Goal: Check status: Check status

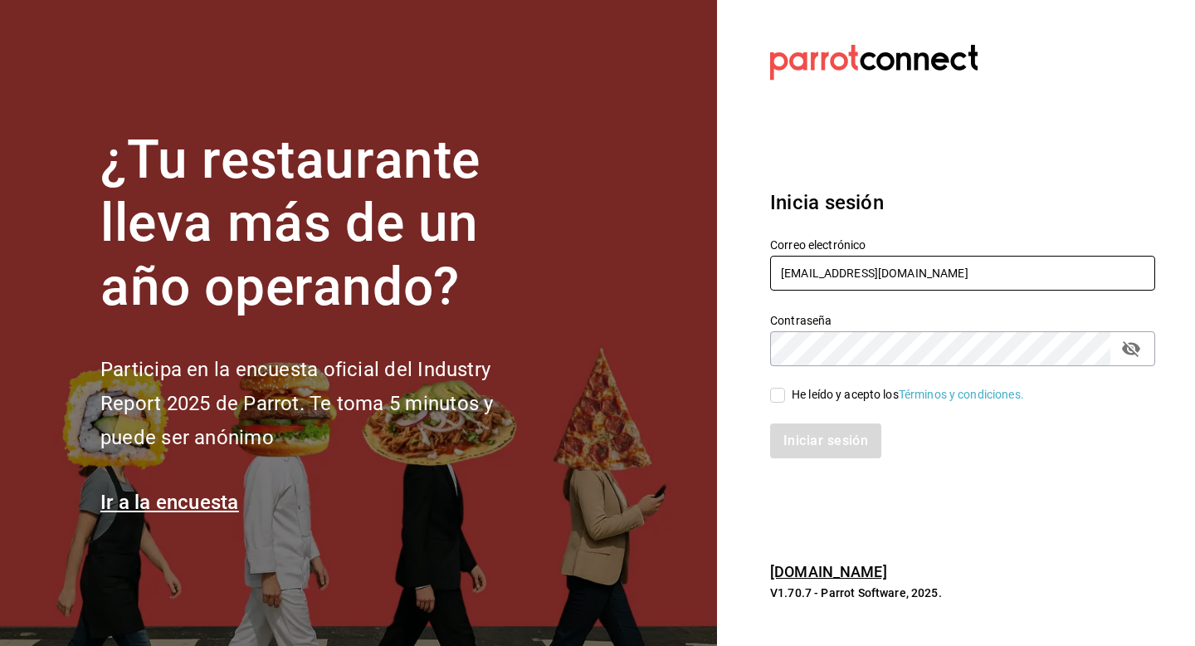
click at [999, 281] on input "multiuser@gui.com" at bounding box center [962, 273] width 385 height 35
type input "m"
type input "abyssmo@cdmx.com"
click at [841, 399] on div "He leído y acepto los Términos y condiciones." at bounding box center [908, 394] width 232 height 17
click at [785, 399] on input "He leído y acepto los Términos y condiciones." at bounding box center [777, 395] width 15 height 15
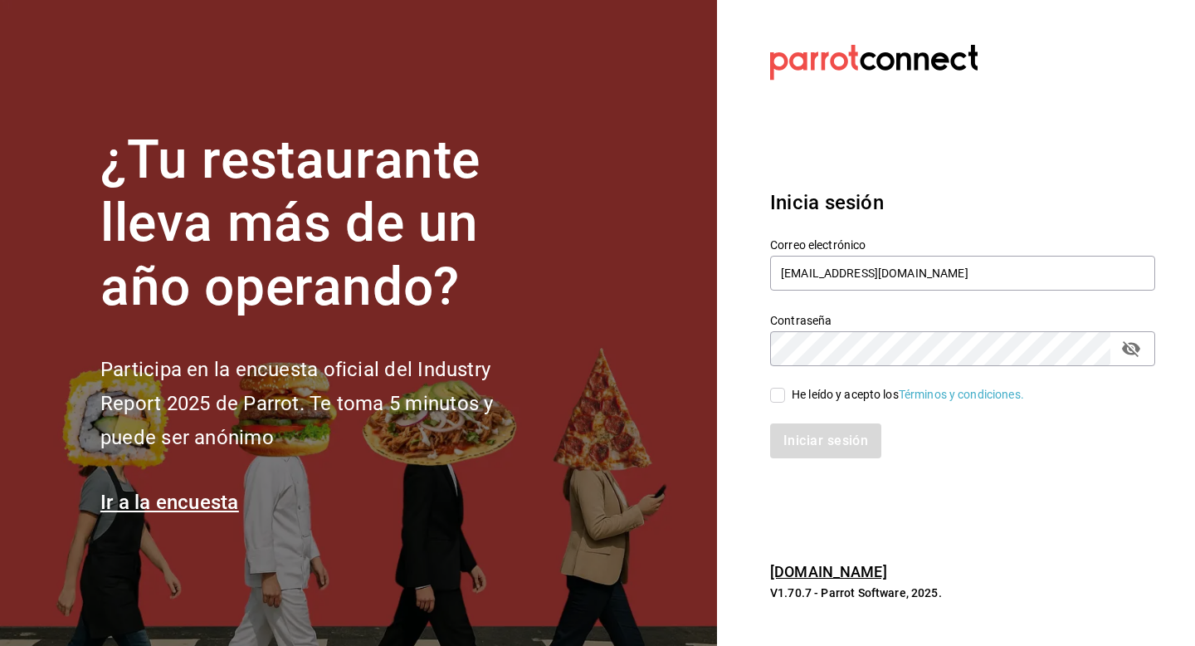
checkbox input "true"
click at [822, 452] on button "Iniciar sesión" at bounding box center [826, 440] width 113 height 35
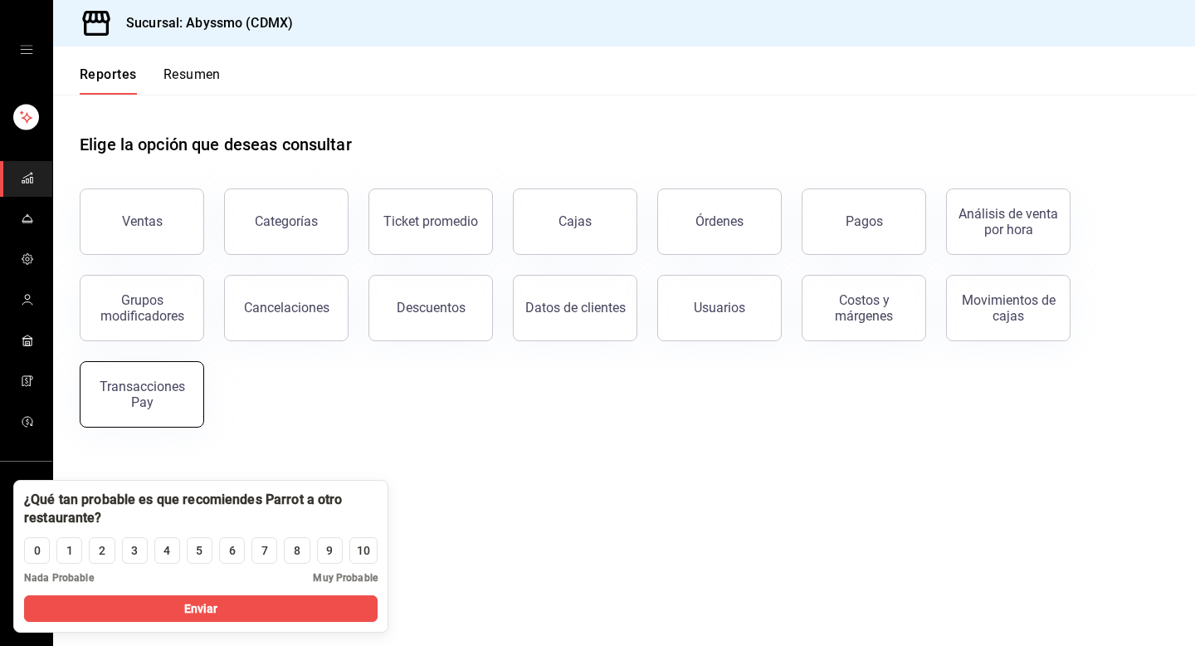
click at [151, 415] on button "Transacciones Pay" at bounding box center [142, 394] width 125 height 66
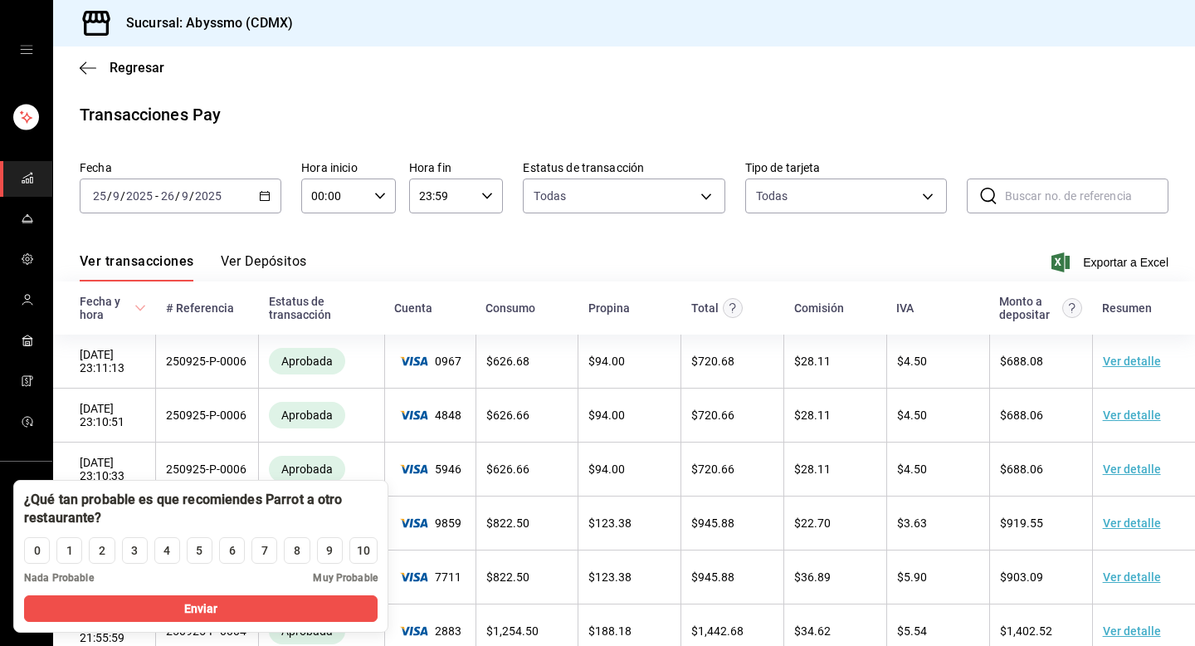
click at [277, 252] on div "Ver transacciones Ver Depósitos Exportar a Excel" at bounding box center [624, 257] width 1089 height 48
click at [271, 262] on button "Ver Depósitos" at bounding box center [264, 267] width 86 height 28
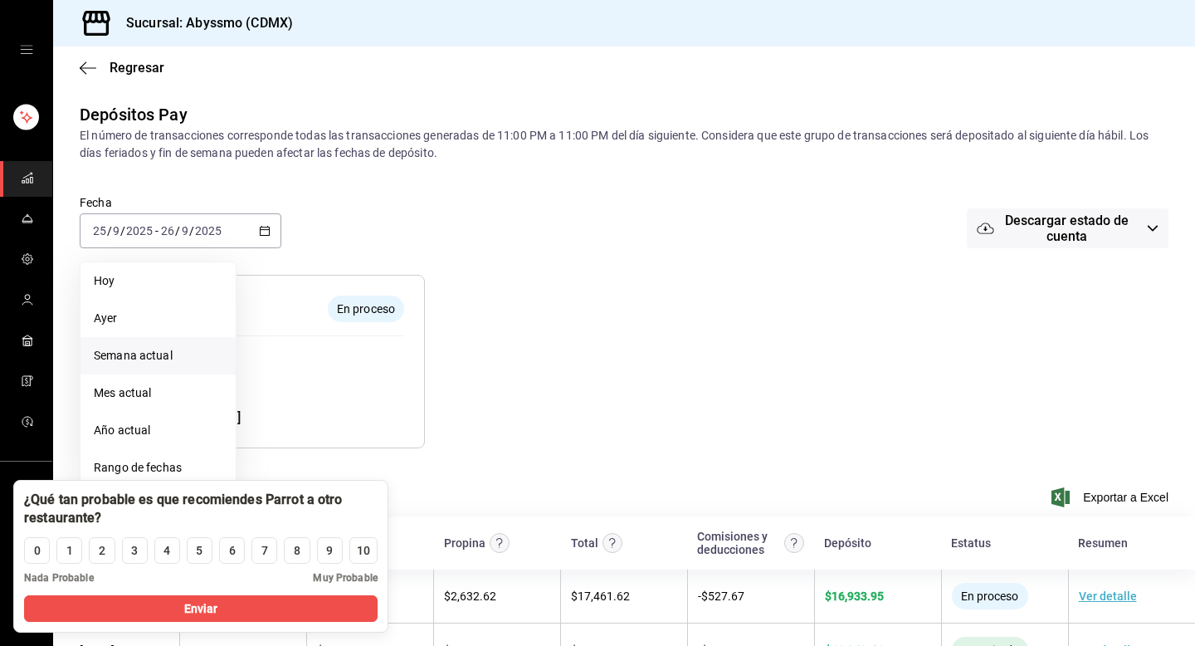
click at [139, 353] on span "Semana actual" at bounding box center [158, 355] width 129 height 17
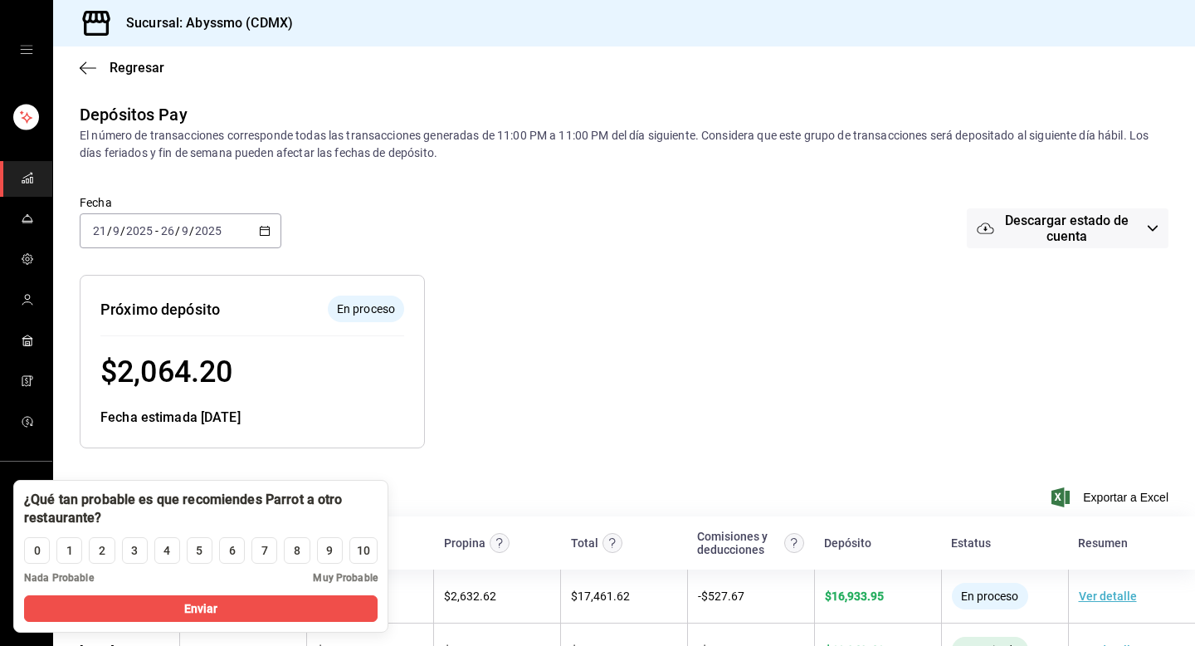
click at [828, 238] on div "Fecha [DATE] [DATE] - [DATE] [DATE] Descargar estado de cuenta" at bounding box center [624, 231] width 1089 height 86
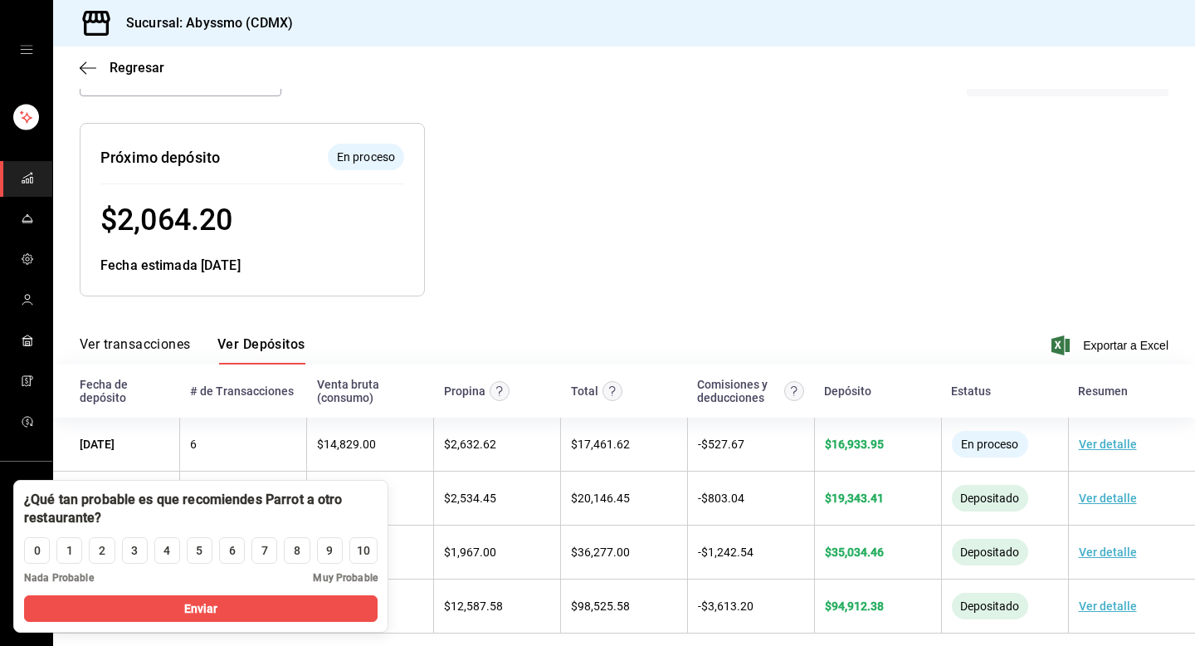
scroll to position [167, 0]
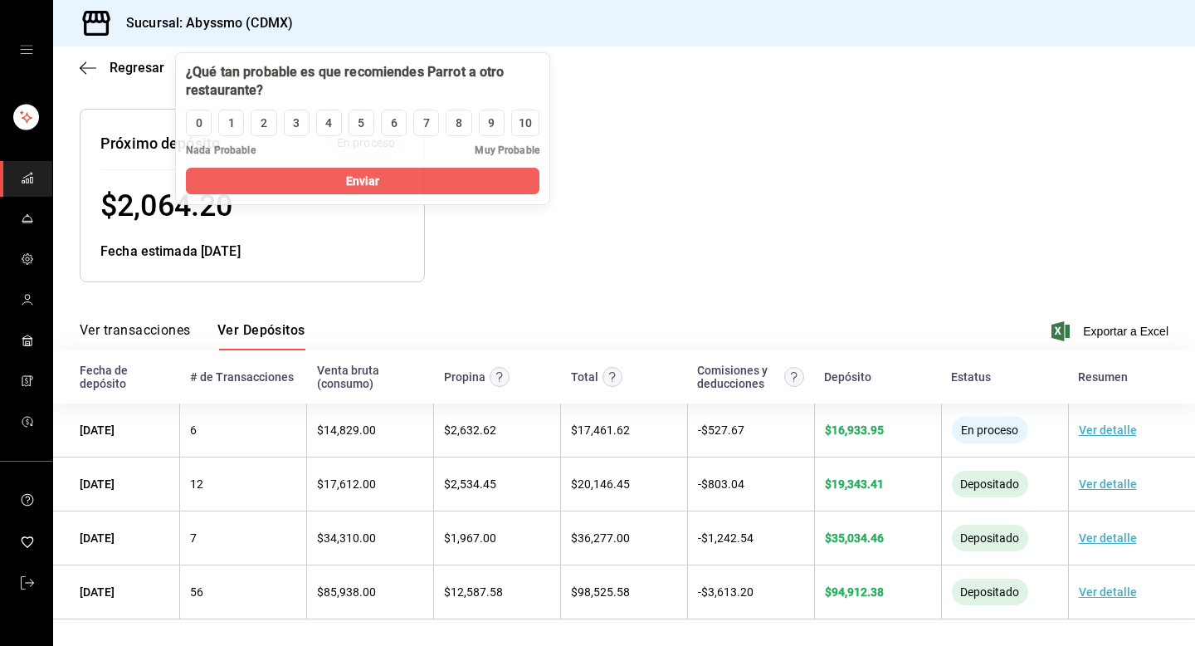
drag, startPoint x: 252, startPoint y: 504, endPoint x: 413, endPoint y: 76, distance: 457.6
click at [413, 76] on div at bounding box center [363, 81] width 354 height 37
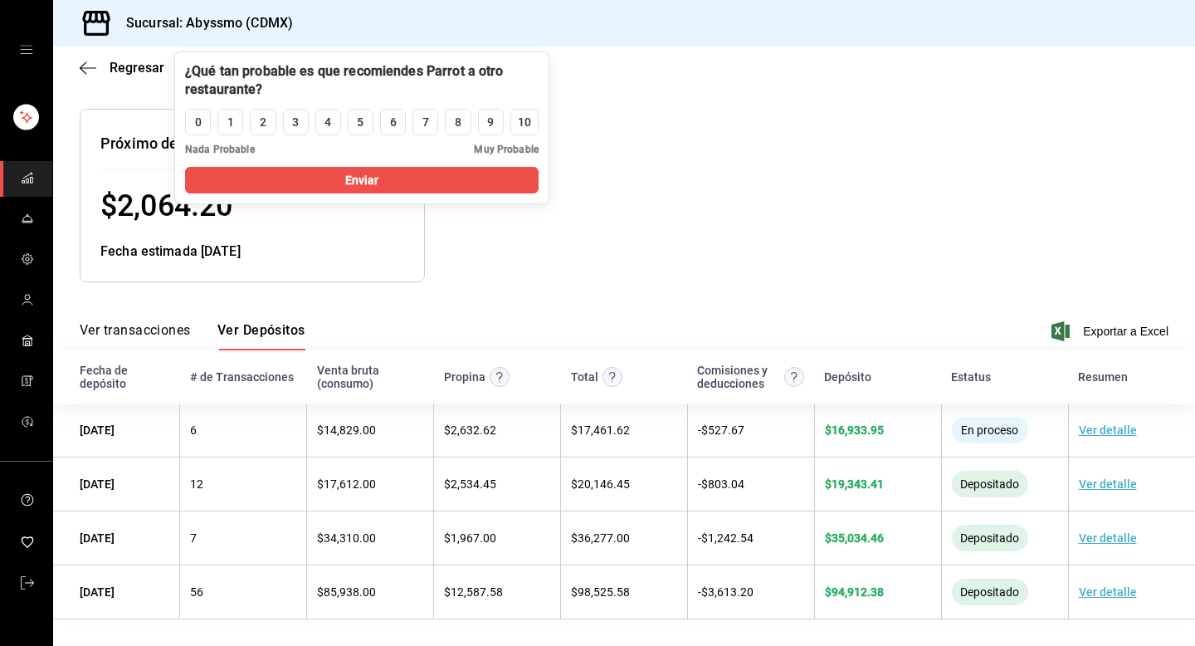
click at [796, 179] on div at bounding box center [704, 182] width 558 height 200
